Goal: Navigation & Orientation: Find specific page/section

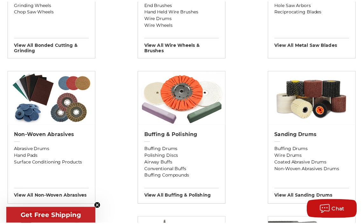
scroll to position [477, 0]
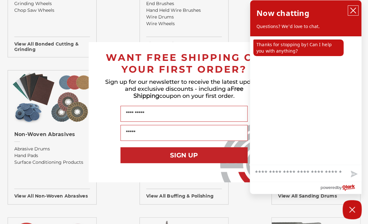
click at [353, 9] on icon "close chatbox" at bounding box center [353, 10] width 6 height 6
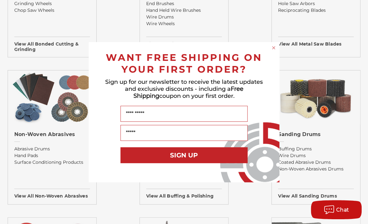
click at [273, 47] on circle "Close dialog" at bounding box center [274, 48] width 6 height 6
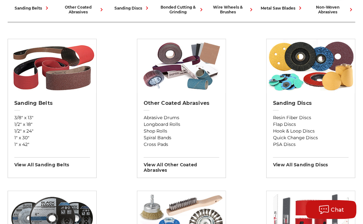
scroll to position [191, 0]
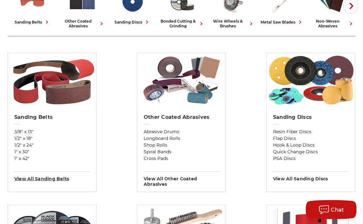
click at [35, 178] on h3 "View All sanding belts" at bounding box center [52, 176] width 76 height 10
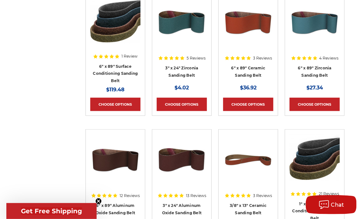
scroll to position [1909, 0]
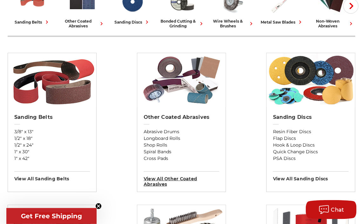
click at [161, 179] on h3 "View All other coated abrasives" at bounding box center [182, 179] width 76 height 16
